Goal: Entertainment & Leisure: Consume media (video, audio)

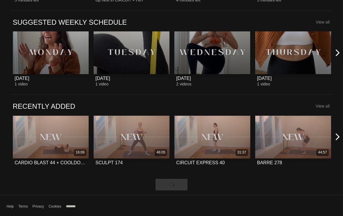
scroll to position [220, 0]
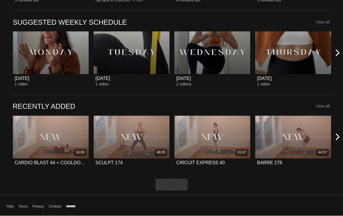
click at [341, 139] on icon at bounding box center [337, 136] width 7 height 7
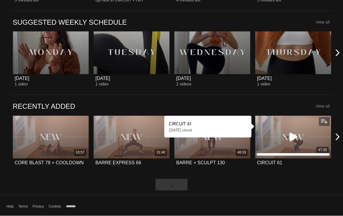
click at [302, 136] on div "47:35" at bounding box center [293, 137] width 76 height 43
